Goal: Task Accomplishment & Management: Manage account settings

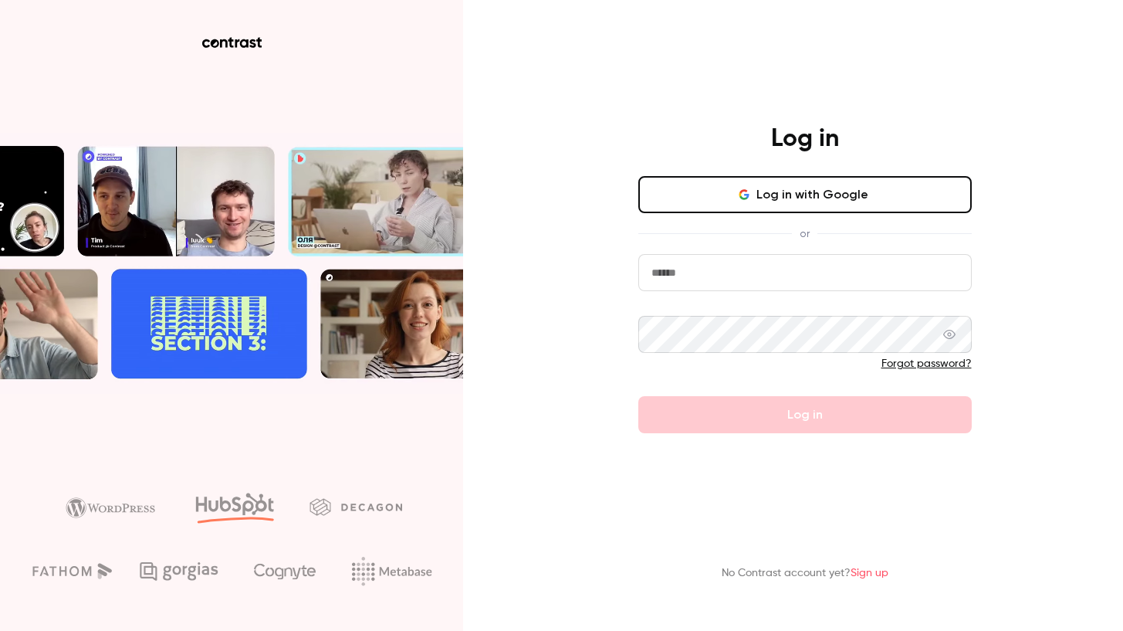
click at [753, 198] on button "Log in with Google" at bounding box center [804, 194] width 333 height 37
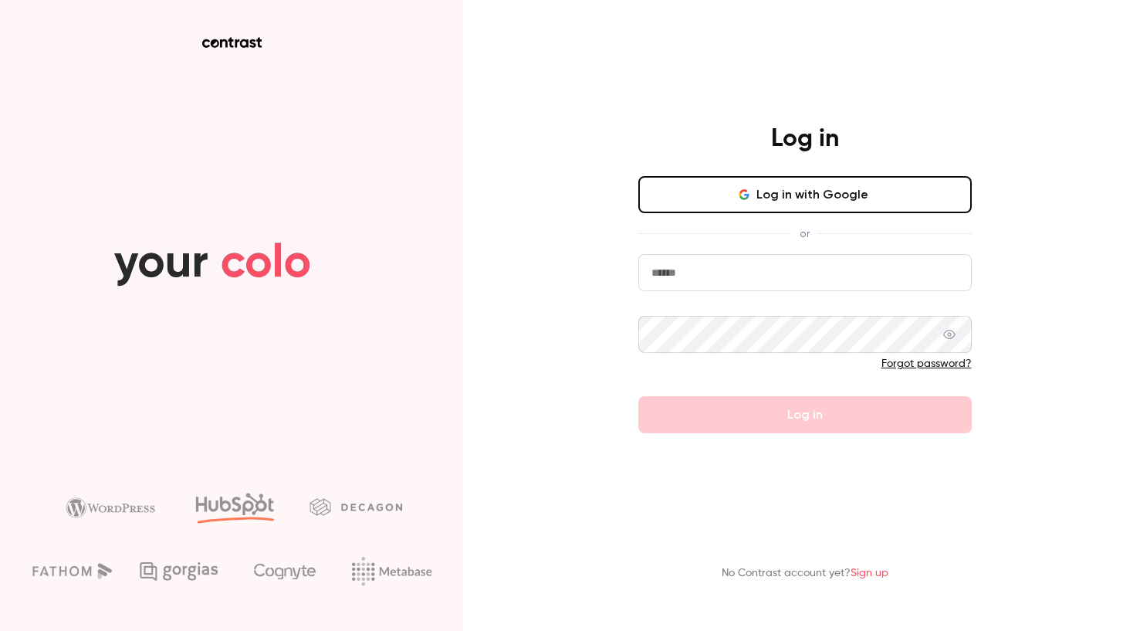
click at [770, 186] on button "Log in with Google" at bounding box center [804, 194] width 333 height 37
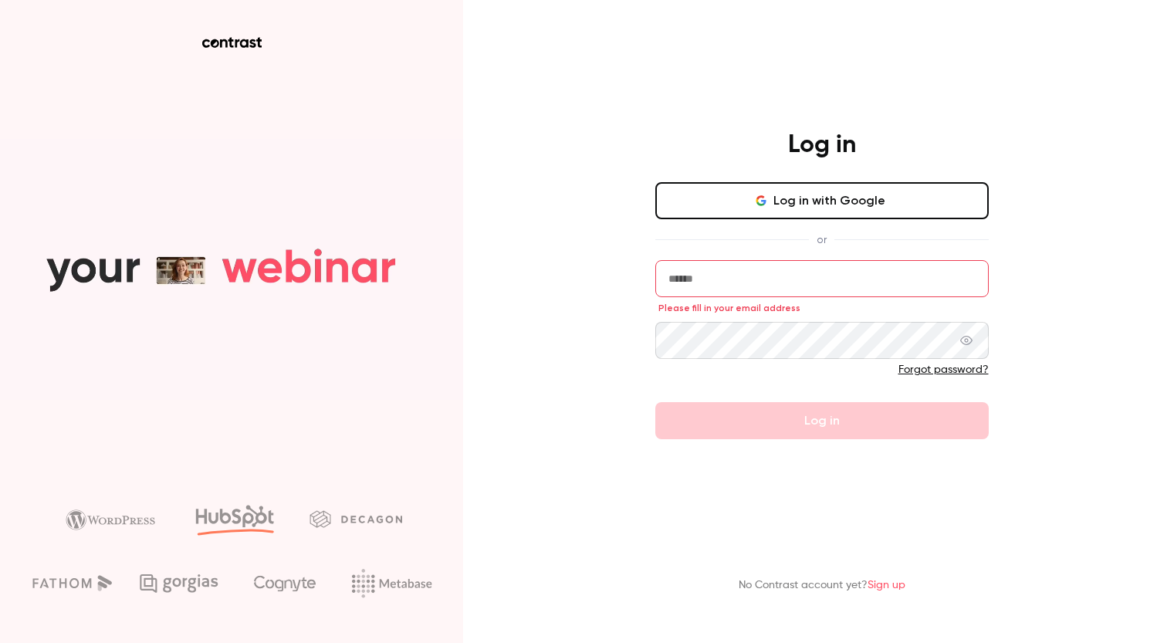
click at [832, 208] on button "Log in with Google" at bounding box center [821, 200] width 333 height 37
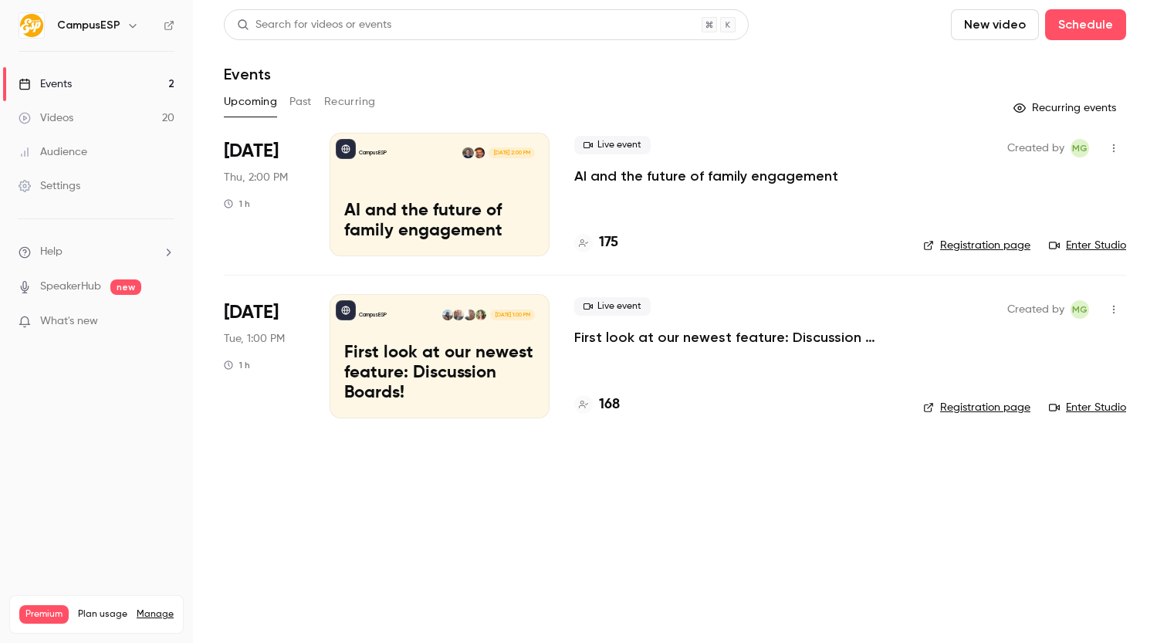
click at [797, 334] on p "First look at our newest feature: Discussion Boards!" at bounding box center [736, 337] width 324 height 19
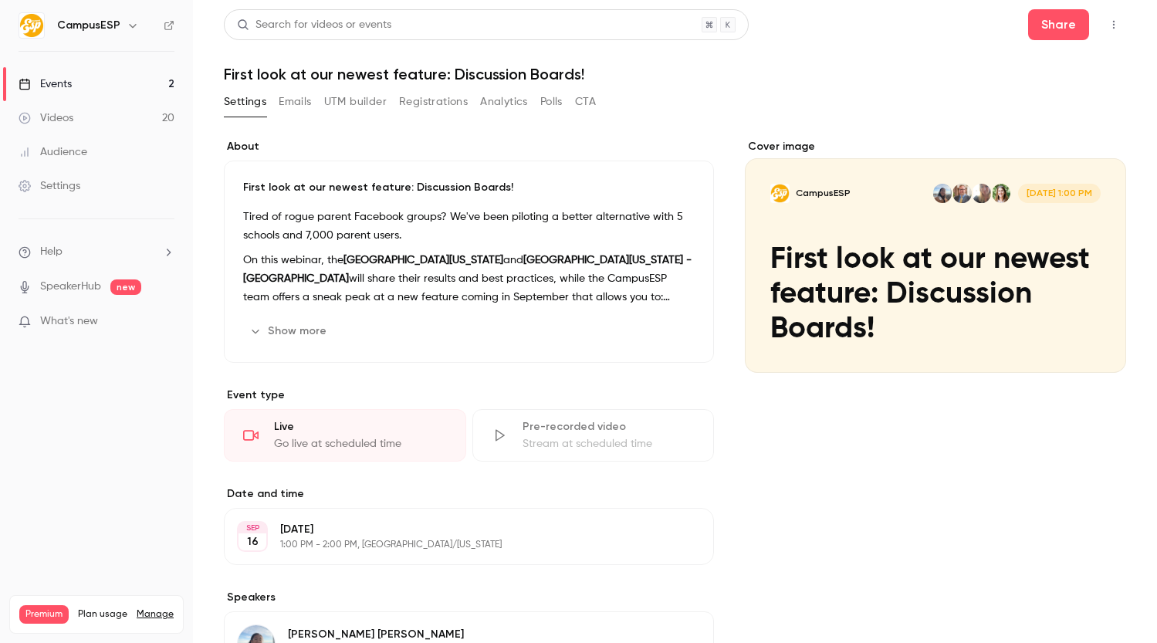
click at [419, 88] on div "Search for videos or events Share First look at our newest feature: Discussion …" at bounding box center [675, 527] width 902 height 1036
click at [421, 96] on button "Registrations" at bounding box center [433, 102] width 69 height 25
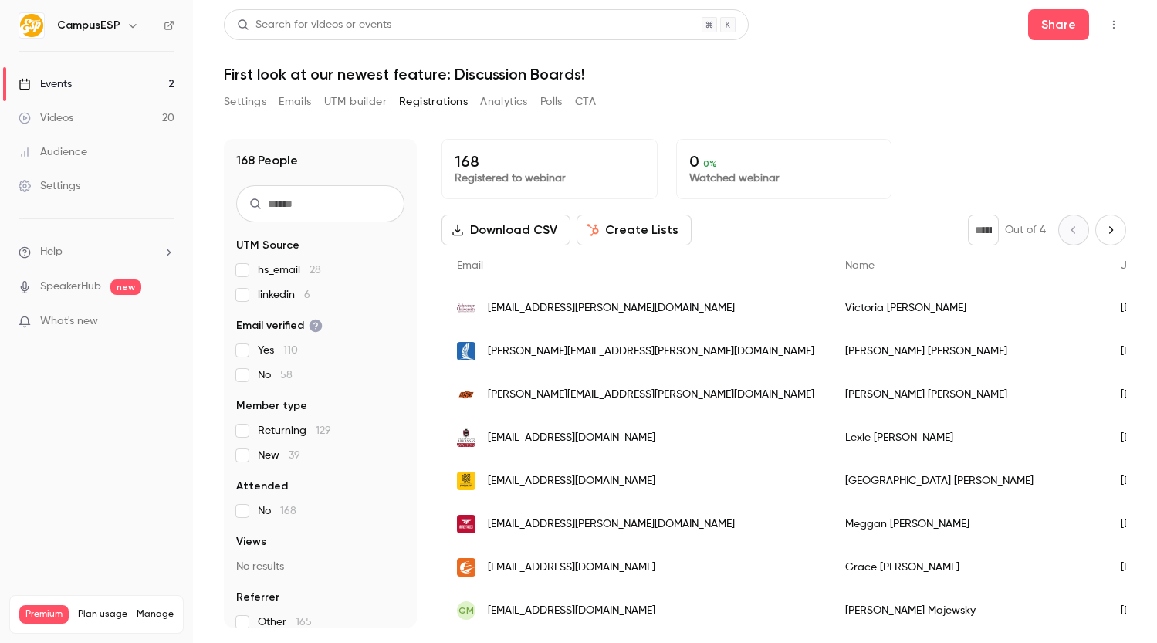
click at [283, 294] on span "linkedin 6" at bounding box center [284, 294] width 52 height 15
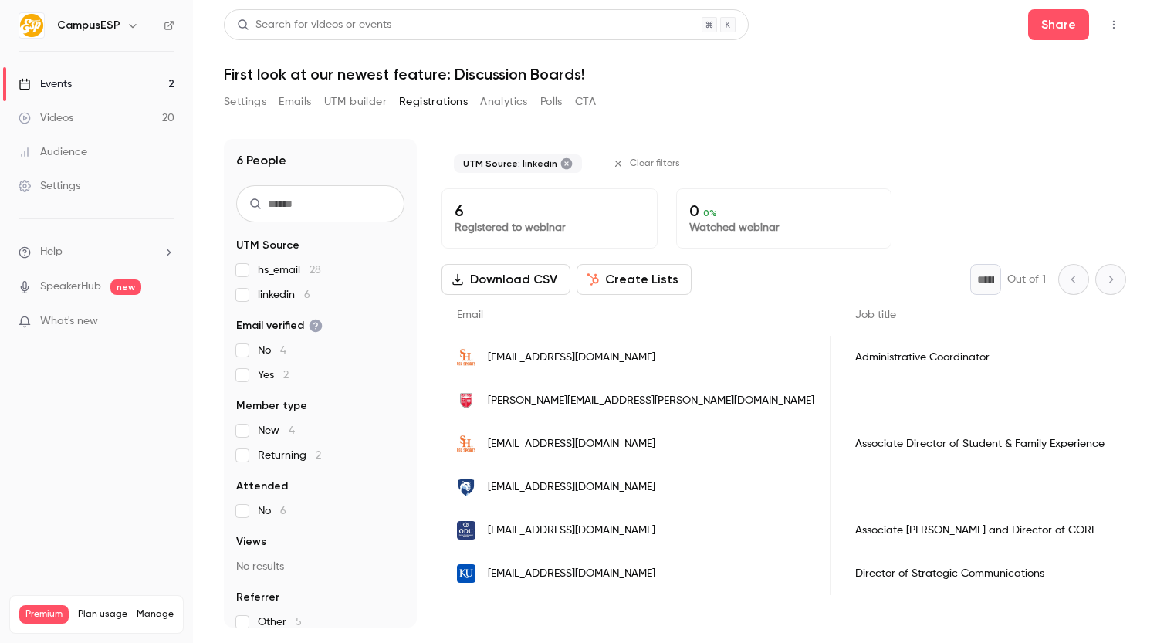
scroll to position [0, 857]
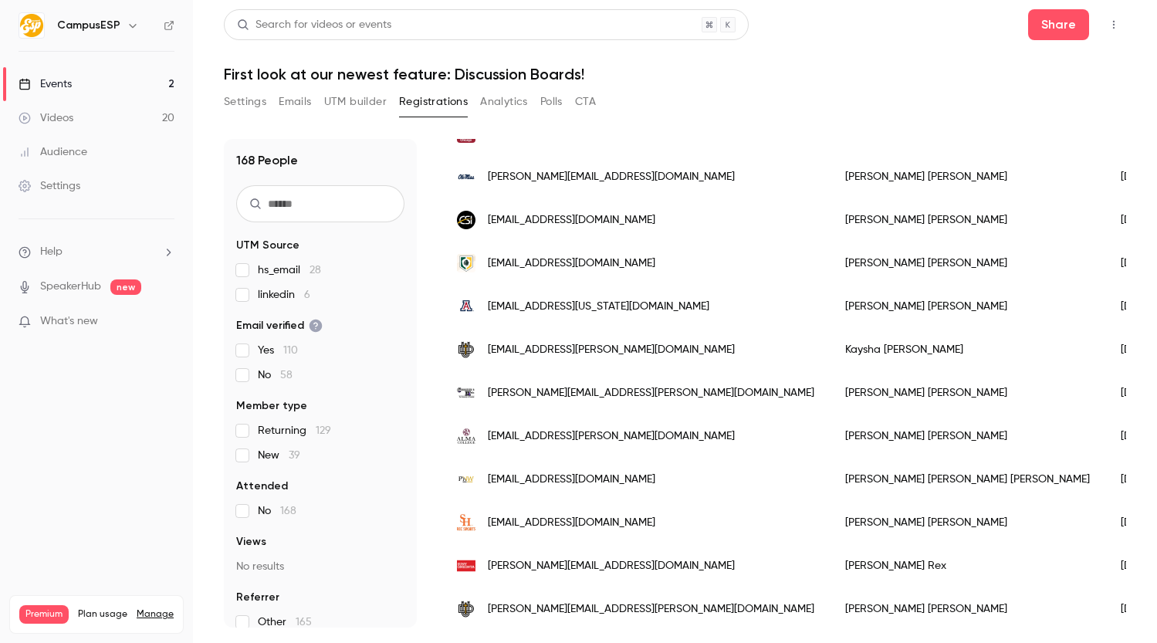
scroll to position [1433, 0]
